Goal: Use online tool/utility

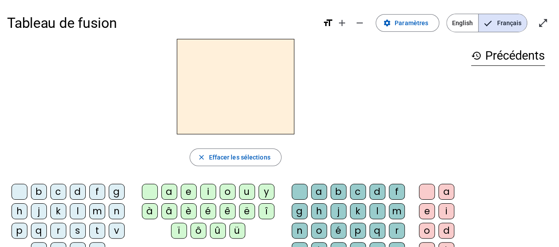
click at [55, 191] on div "c" at bounding box center [58, 192] width 16 height 16
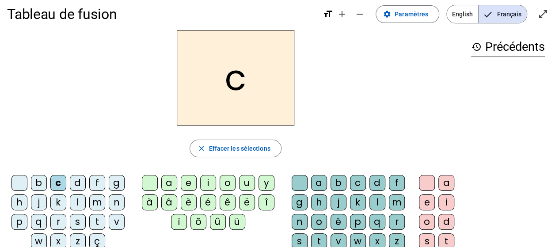
scroll to position [10, 0]
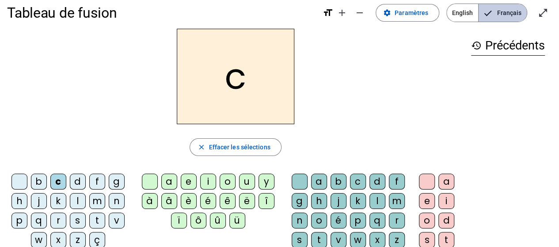
click at [496, 11] on span "Français" at bounding box center [503, 13] width 48 height 18
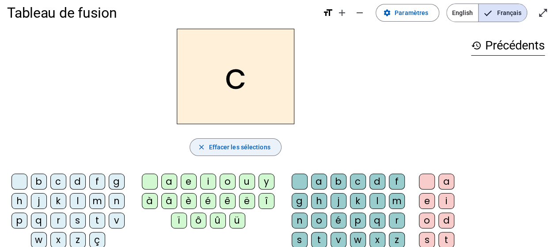
click at [240, 145] on span "Effacer les sélections" at bounding box center [239, 147] width 61 height 11
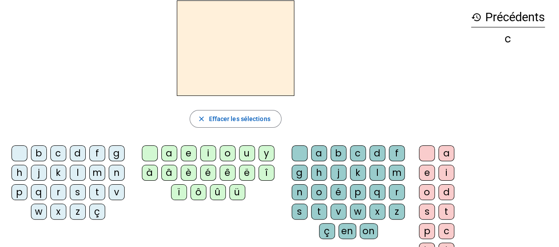
scroll to position [41, 0]
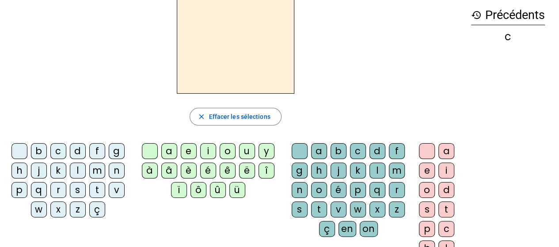
click at [59, 149] on div "c" at bounding box center [58, 151] width 16 height 16
click at [74, 163] on div "l" at bounding box center [78, 171] width 16 height 16
click at [60, 151] on div "c" at bounding box center [58, 151] width 16 height 16
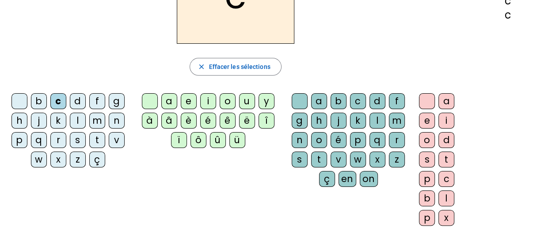
scroll to position [95, 0]
